Goal: Transaction & Acquisition: Purchase product/service

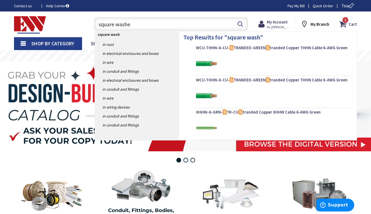
type input "square washer"
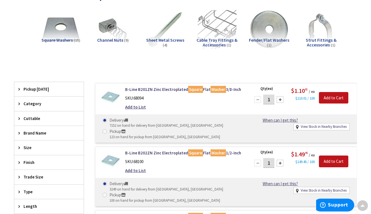
click at [106, 130] on span at bounding box center [104, 131] width 4 height 4
click at [106, 130] on input "Pickup 123 on hand for pickup from Middletown, CT" at bounding box center [106, 132] width 4 height 4
radio input "true"
click at [271, 99] on input "1" at bounding box center [268, 100] width 11 height 10
type input "100"
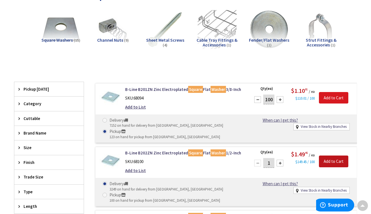
click at [335, 96] on input "Add to Cart" at bounding box center [333, 98] width 29 height 12
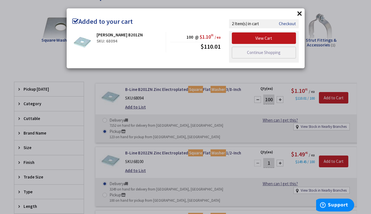
click at [288, 24] on link "Checkout" at bounding box center [287, 24] width 17 height 6
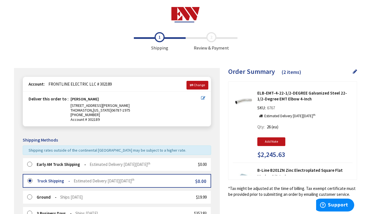
click at [355, 73] on icon at bounding box center [355, 71] width 4 height 5
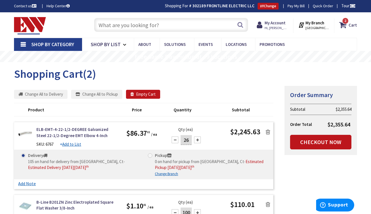
click at [267, 130] on icon at bounding box center [268, 132] width 4 height 6
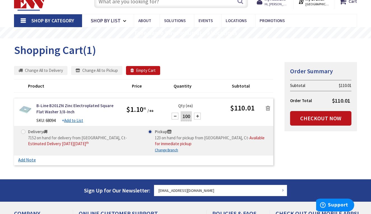
scroll to position [25, 0]
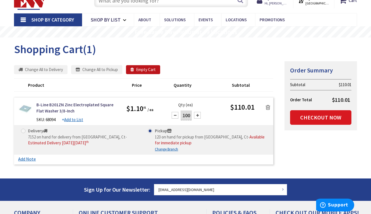
click at [316, 115] on link "Checkout Now" at bounding box center [320, 117] width 61 height 15
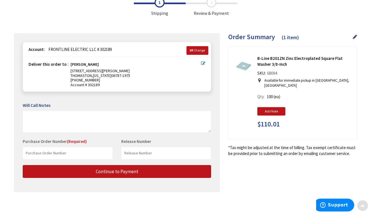
scroll to position [34, 0]
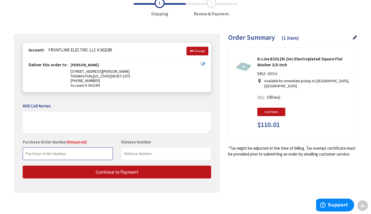
click at [76, 148] on input "text" at bounding box center [68, 154] width 90 height 13
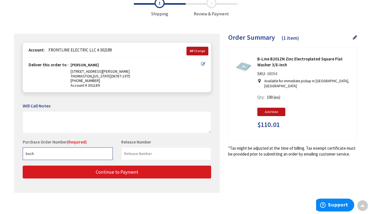
type input "buch"
click at [106, 169] on span "Continue to Payment" at bounding box center [117, 172] width 43 height 6
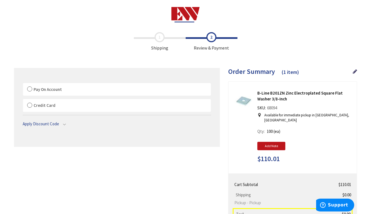
click at [30, 89] on label "Pay On Account" at bounding box center [117, 89] width 188 height 13
click at [23, 84] on input "Pay On Account" at bounding box center [23, 84] width 0 height 0
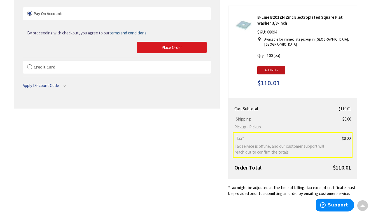
scroll to position [76, 0]
click at [167, 46] on span "Place Order" at bounding box center [172, 47] width 20 height 5
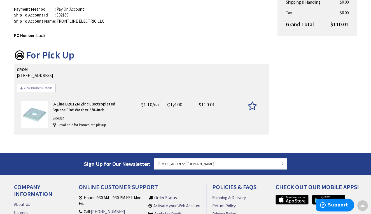
scroll to position [109, 0]
